Goal: Information Seeking & Learning: Learn about a topic

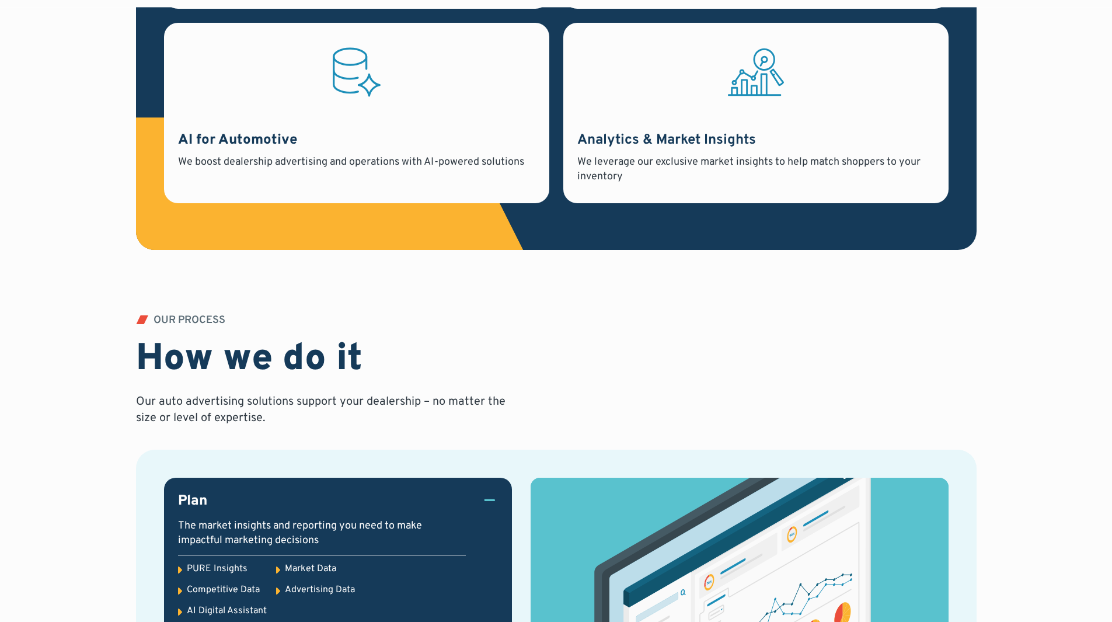
scroll to position [1226, 0]
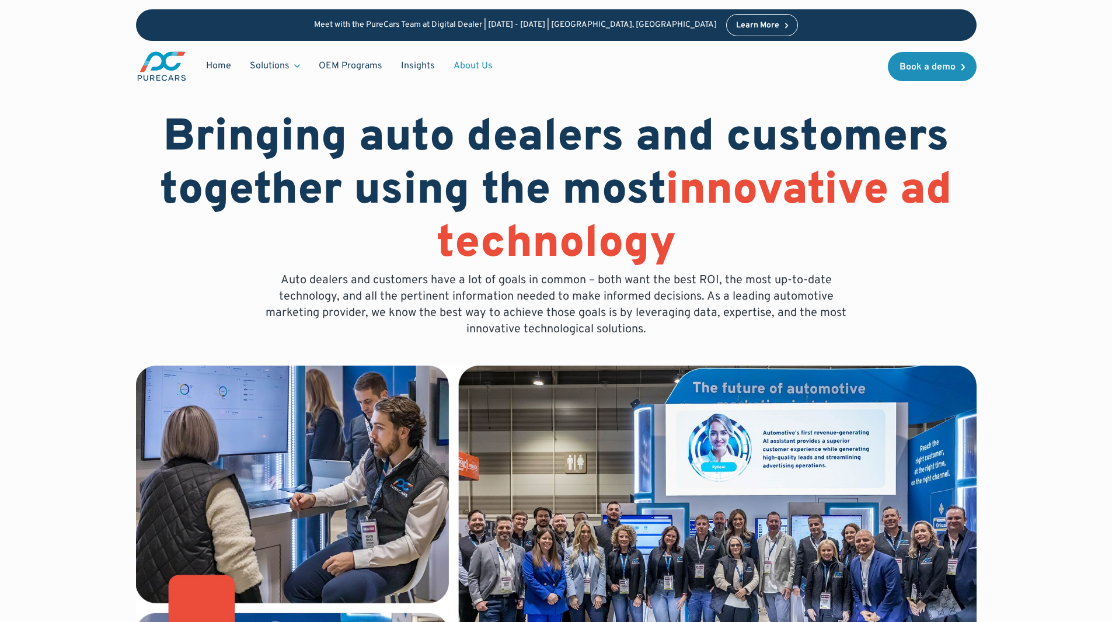
click at [299, 278] on p "Auto dealers and customers have a lot of goals in common – both want the best R…" at bounding box center [556, 304] width 598 height 65
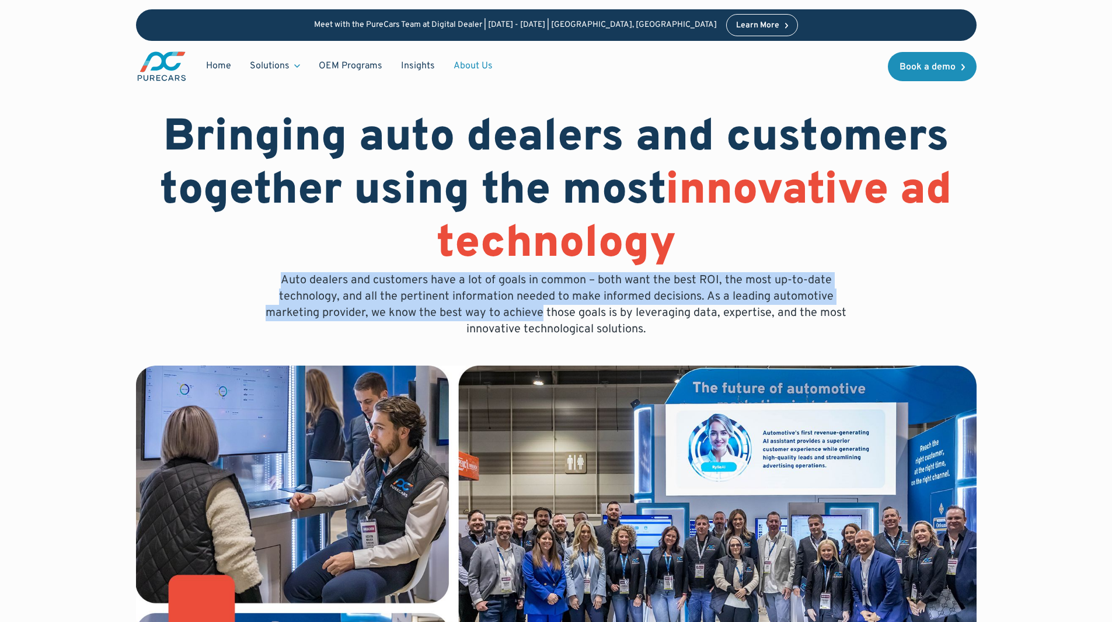
drag, startPoint x: 299, startPoint y: 279, endPoint x: 503, endPoint y: 318, distance: 208.0
click at [503, 318] on p "Auto dealers and customers have a lot of goals in common – both want the best R…" at bounding box center [556, 304] width 598 height 65
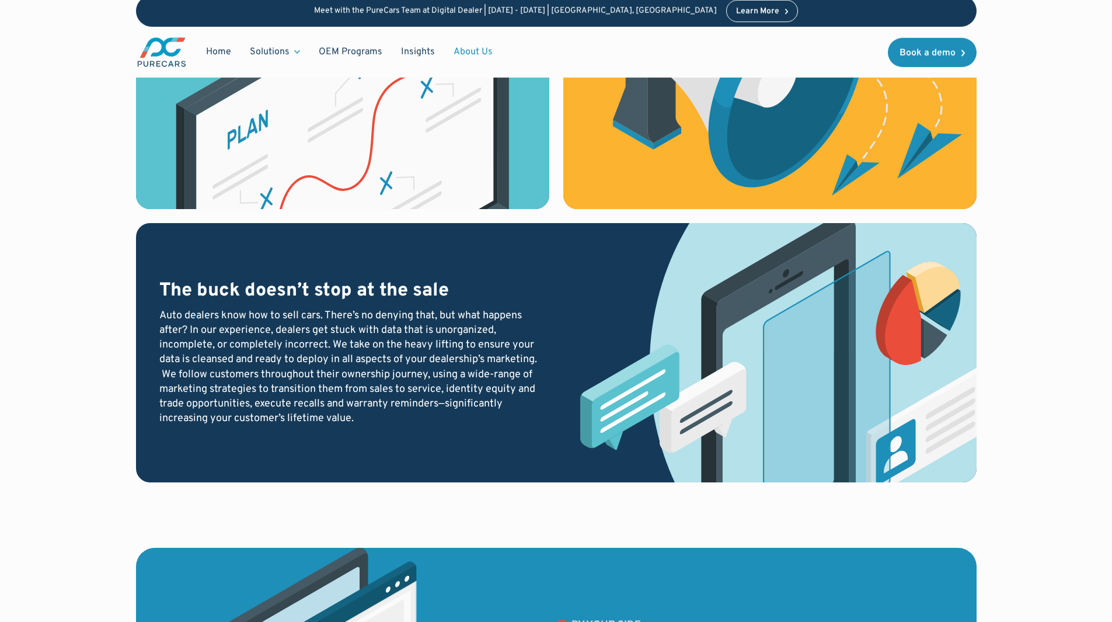
click at [230, 298] on h3 "The buck doesn’t stop at the sale" at bounding box center [348, 291] width 378 height 25
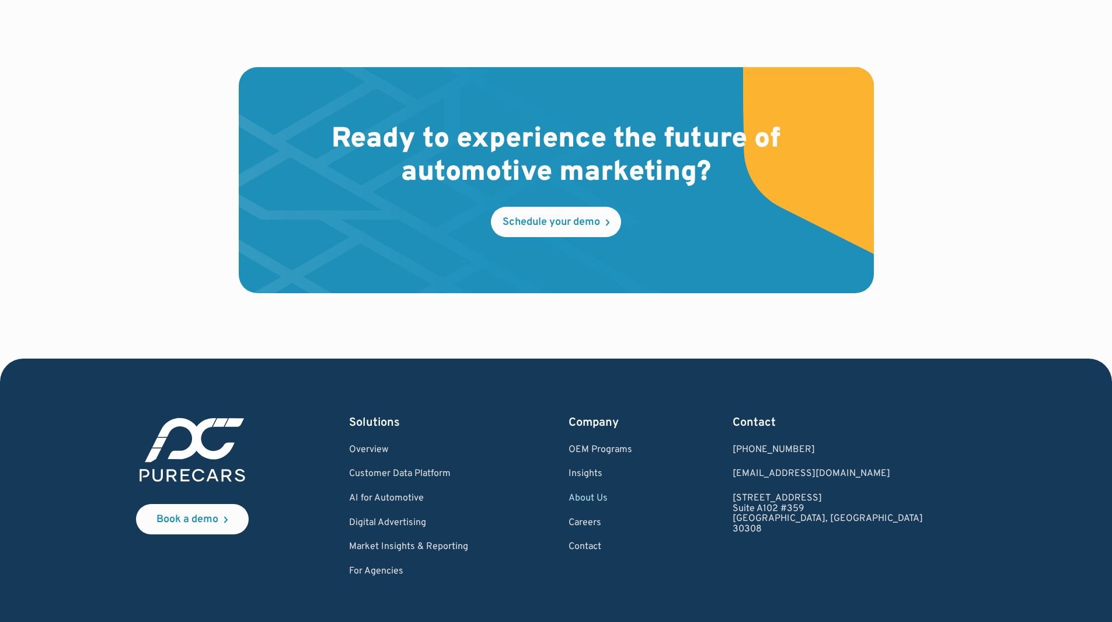
scroll to position [3357, 0]
